Goal: Navigation & Orientation: Find specific page/section

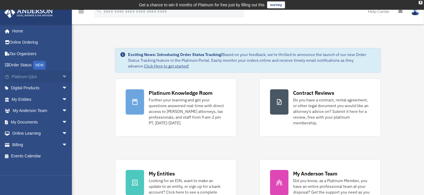
click at [37, 77] on link "Platinum Q&A arrow_drop_down" at bounding box center [40, 77] width 72 height 12
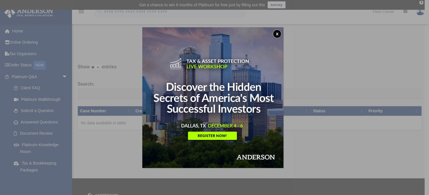
click at [278, 32] on button "x" at bounding box center [277, 34] width 9 height 9
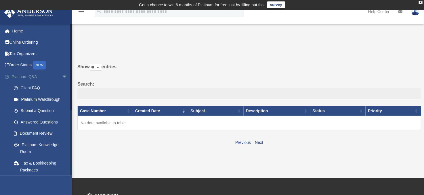
click at [31, 76] on link "Platinum Q&A arrow_drop_down" at bounding box center [40, 77] width 72 height 12
click at [43, 143] on link "Platinum Knowledge Room" at bounding box center [42, 148] width 68 height 18
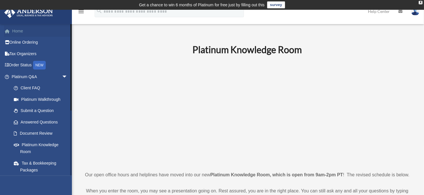
click at [19, 32] on link "Home" at bounding box center [40, 31] width 72 height 12
